Goal: Navigation & Orientation: Find specific page/section

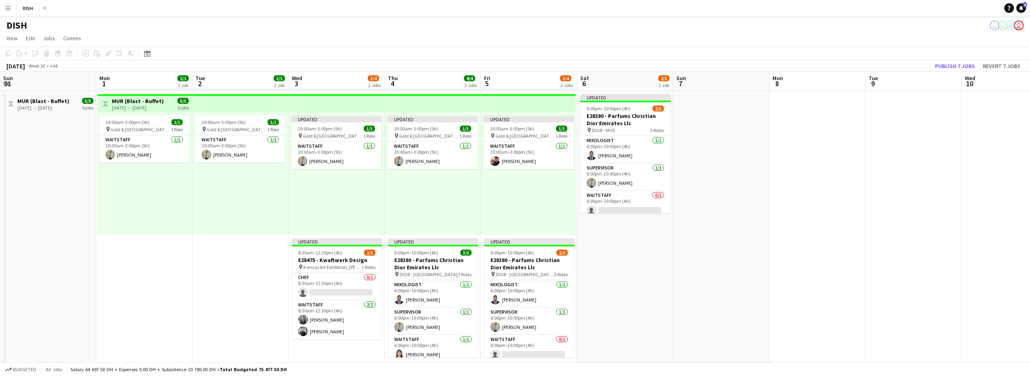
scroll to position [0, 295]
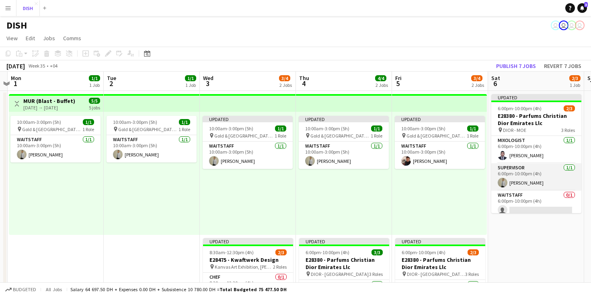
scroll to position [5, 0]
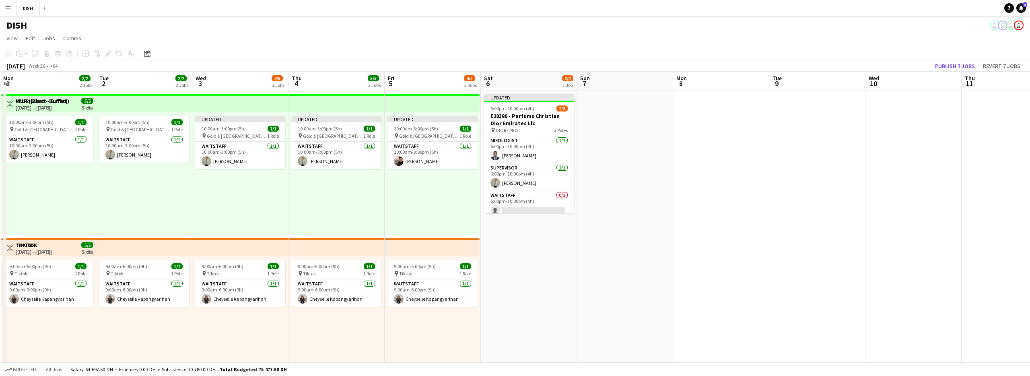
scroll to position [0, 295]
